Goal: Task Accomplishment & Management: Manage account settings

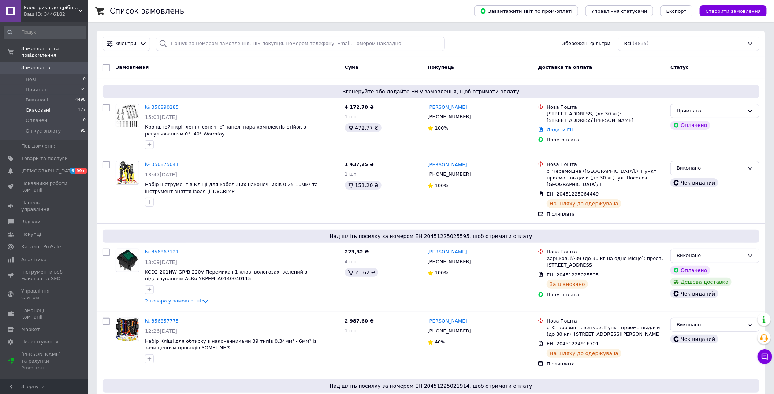
click at [39, 107] on span "Скасовані" at bounding box center [38, 110] width 25 height 7
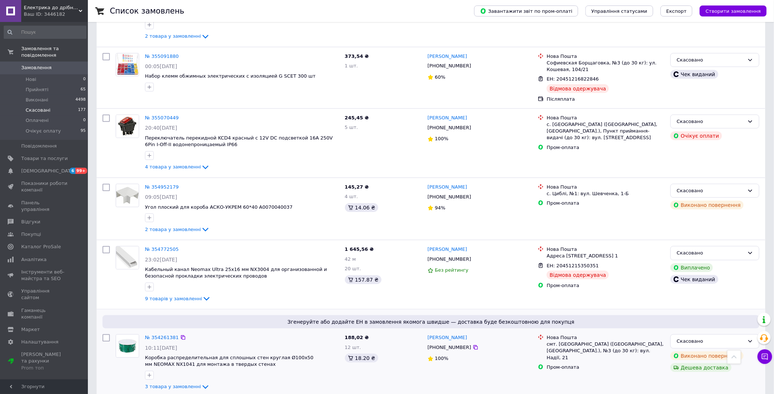
scroll to position [488, 0]
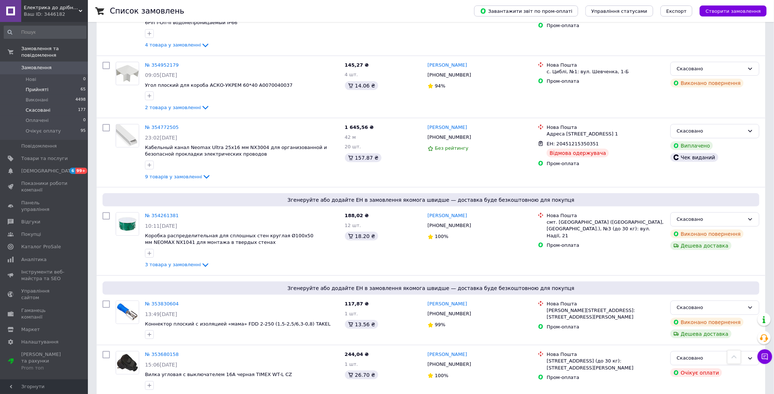
click at [39, 86] on span "Прийняті" at bounding box center [37, 89] width 23 height 7
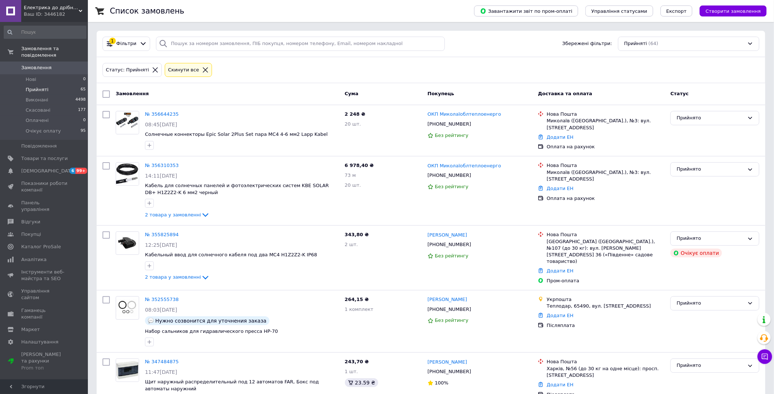
click at [30, 86] on span "Прийняті" at bounding box center [37, 89] width 23 height 7
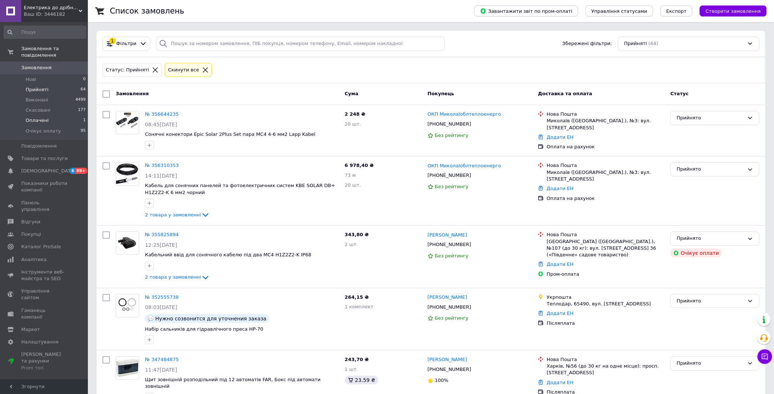
click at [42, 117] on span "Оплачені" at bounding box center [37, 120] width 23 height 7
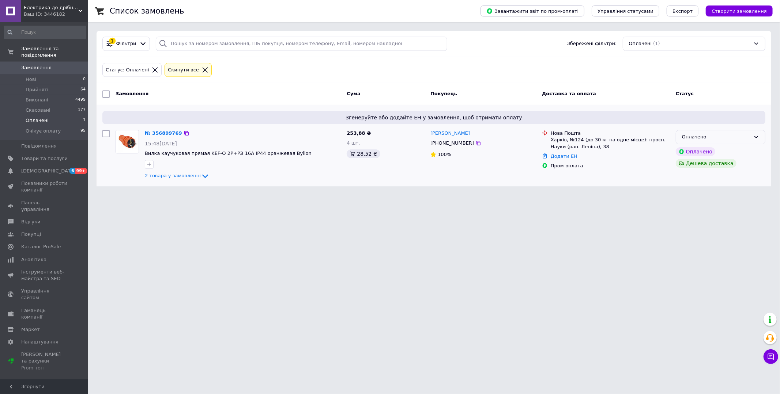
click at [762, 138] on div "Оплачено" at bounding box center [721, 137] width 90 height 14
click at [716, 150] on li "Прийнято" at bounding box center [721, 153] width 89 height 14
click at [772, 359] on icon at bounding box center [771, 356] width 6 height 6
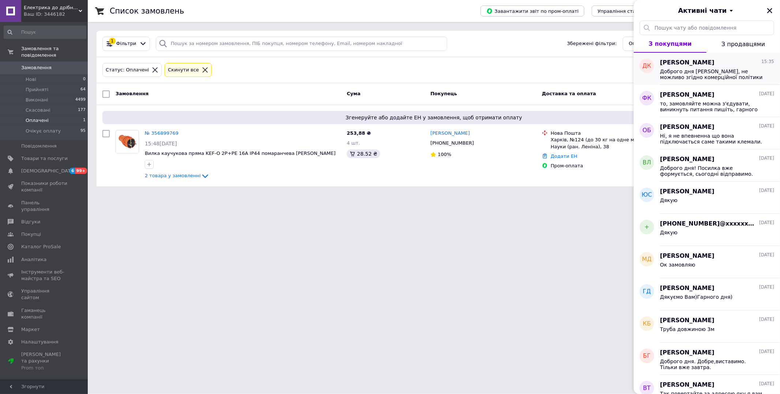
click at [701, 71] on span "Доброго дня Дмитро, не можливо згідно комерційної політики постачальника, як бу…" at bounding box center [712, 74] width 104 height 12
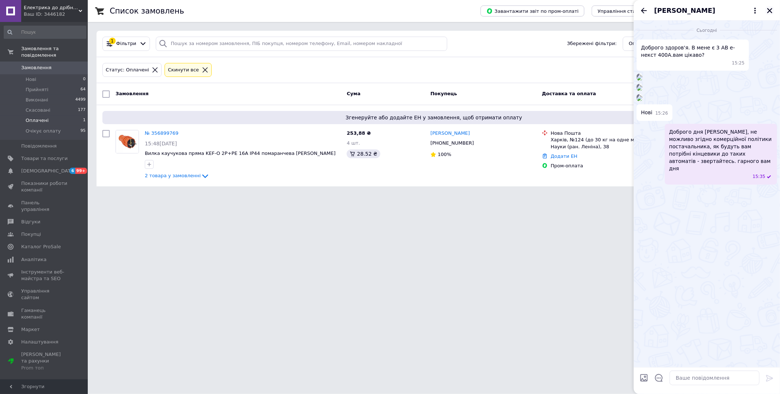
click at [767, 10] on icon "Закрити" at bounding box center [770, 10] width 7 height 7
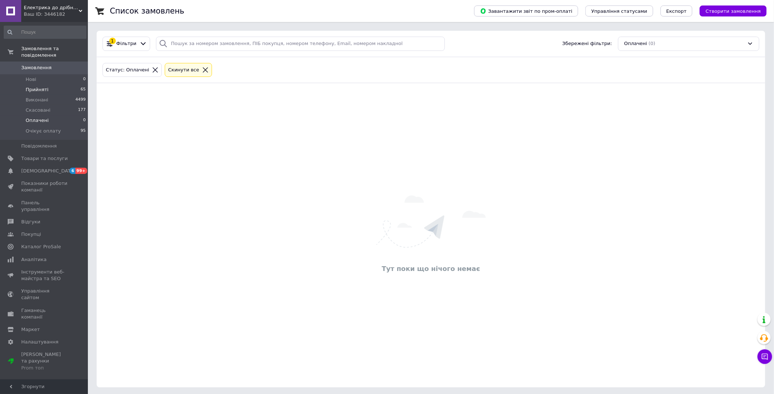
click at [42, 86] on span "Прийняті" at bounding box center [37, 89] width 23 height 7
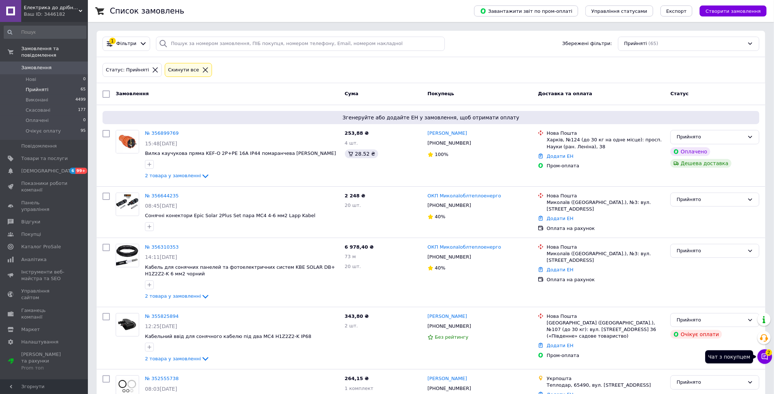
click at [766, 355] on icon at bounding box center [764, 356] width 7 height 7
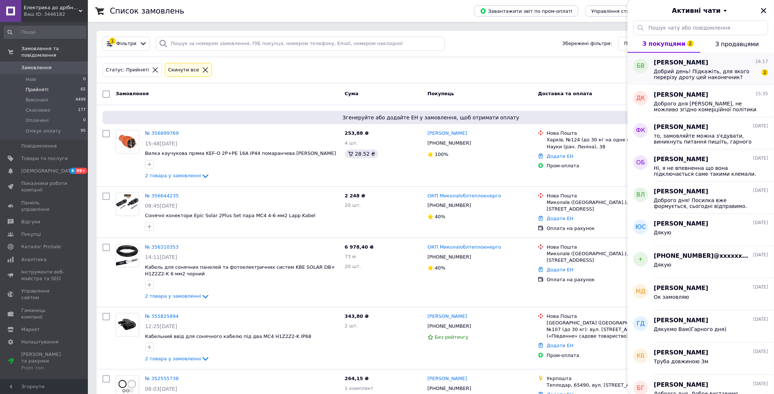
click at [674, 67] on div "Добрий день! Підкажіть, для якого перерізу дроту цей наконечник? Цікавить для д…" at bounding box center [710, 73] width 114 height 13
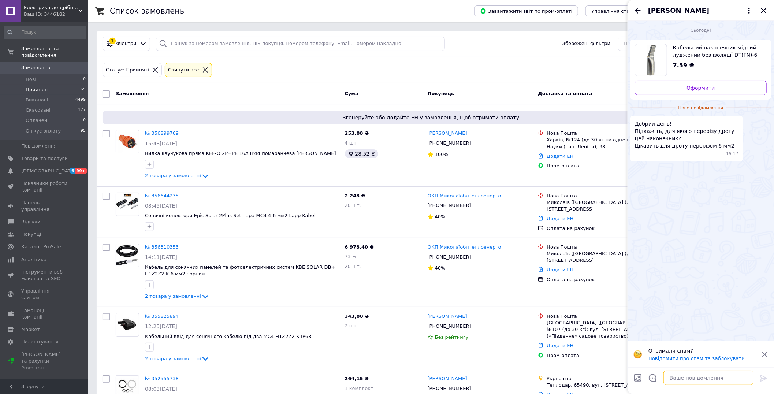
click at [677, 381] on textarea at bounding box center [708, 377] width 90 height 15
type textarea "Доброго дня. Він саме для 6 мм2."
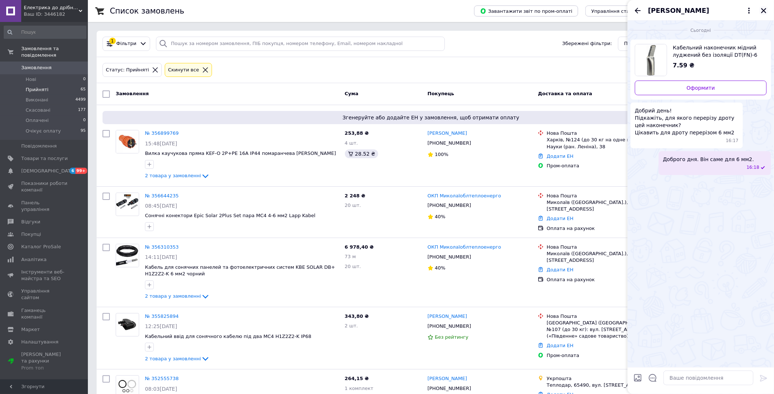
click at [762, 10] on icon "Закрити" at bounding box center [763, 10] width 7 height 7
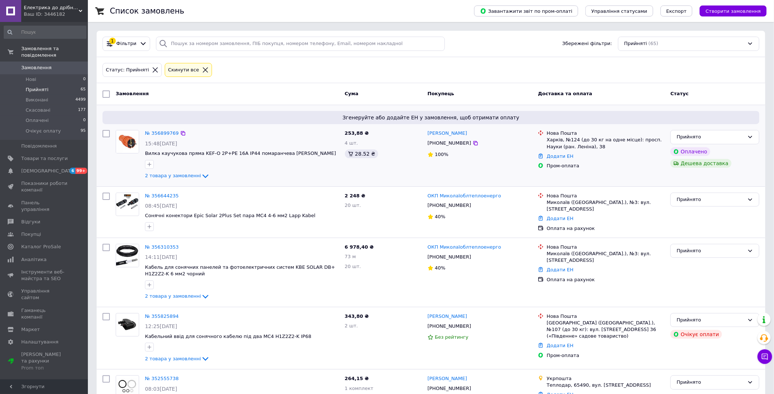
click at [321, 159] on div at bounding box center [241, 164] width 197 height 12
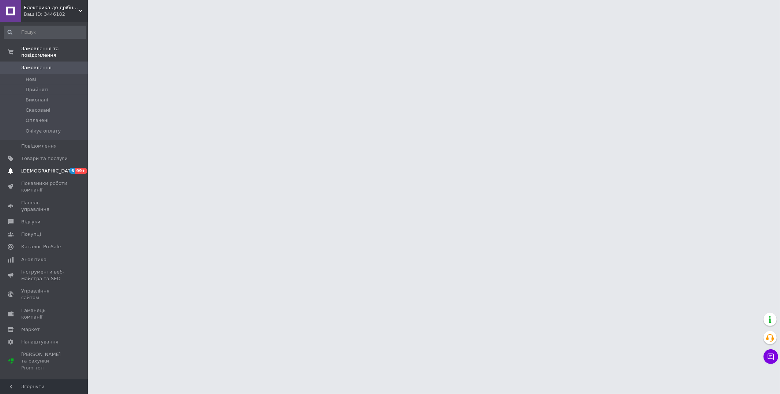
click at [31, 168] on span "[DEMOGRAPHIC_DATA]" at bounding box center [48, 171] width 54 height 7
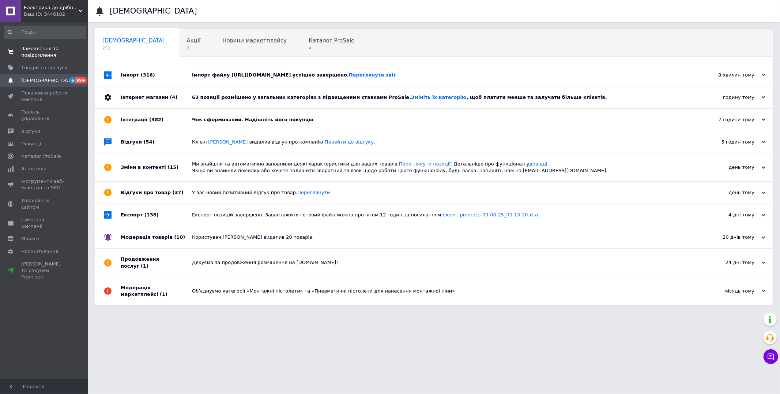
click at [42, 52] on span "Замовлення та повідомлення" at bounding box center [44, 51] width 46 height 13
